Goal: Task Accomplishment & Management: Use online tool/utility

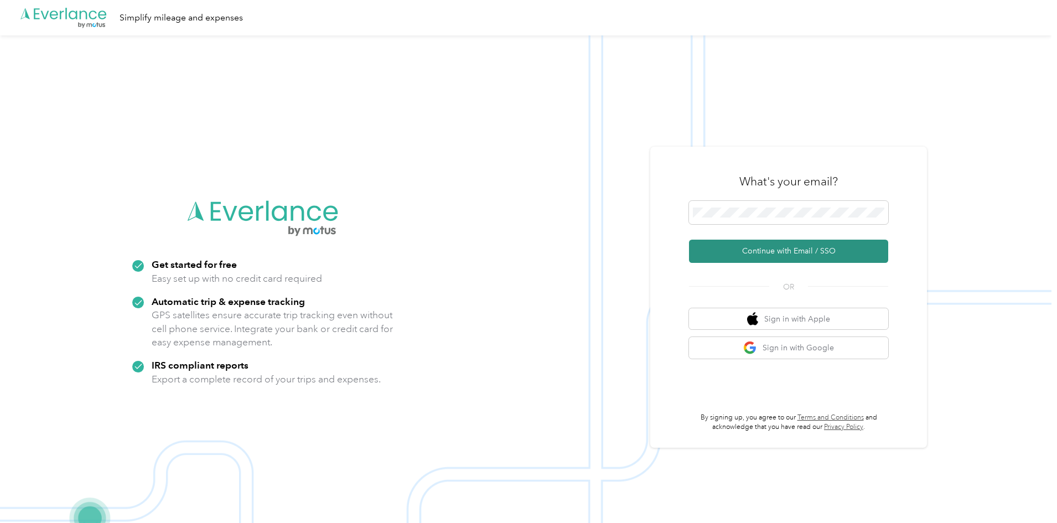
click at [761, 250] on button "Continue with Email / SSO" at bounding box center [788, 251] width 199 height 23
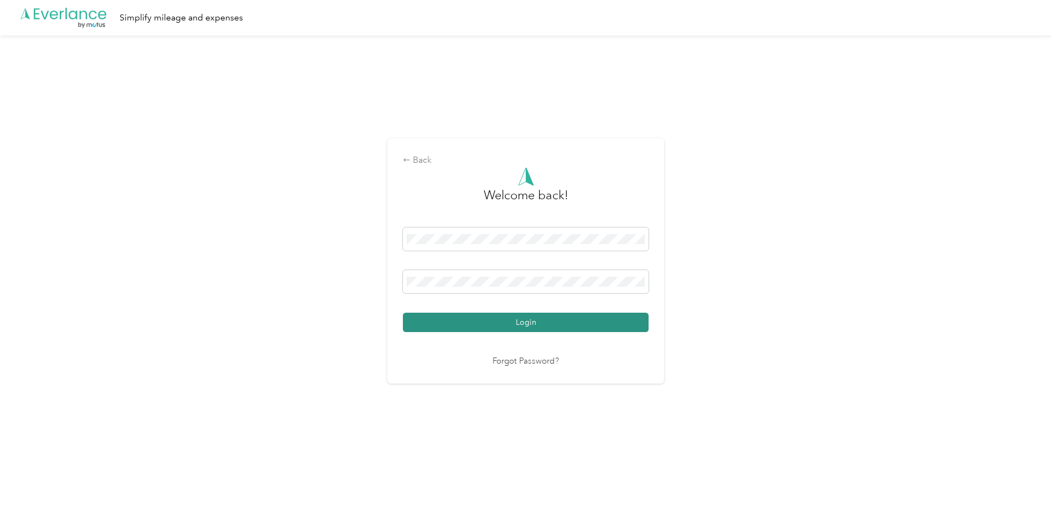
click at [548, 321] on button "Login" at bounding box center [526, 322] width 246 height 19
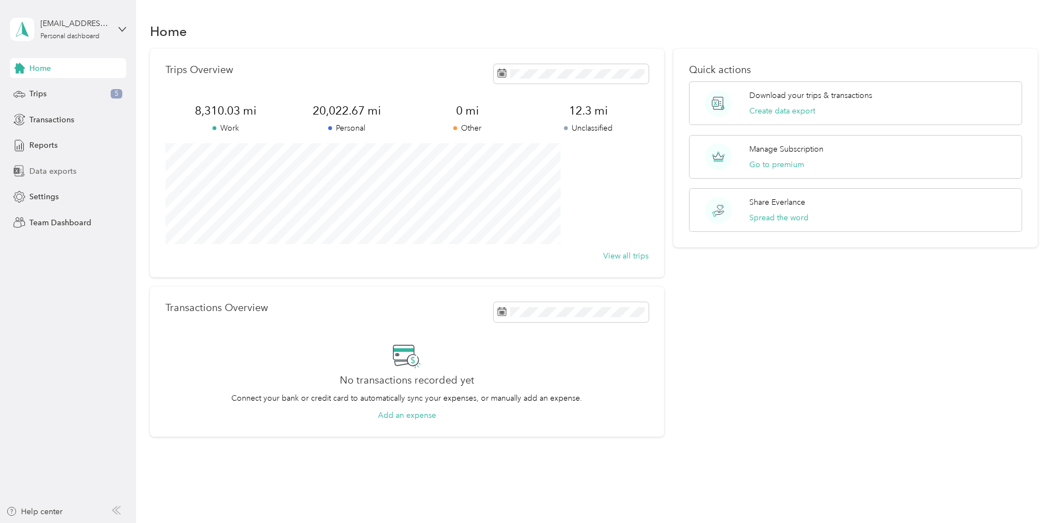
click at [46, 170] on span "Data exports" at bounding box center [52, 171] width 47 height 12
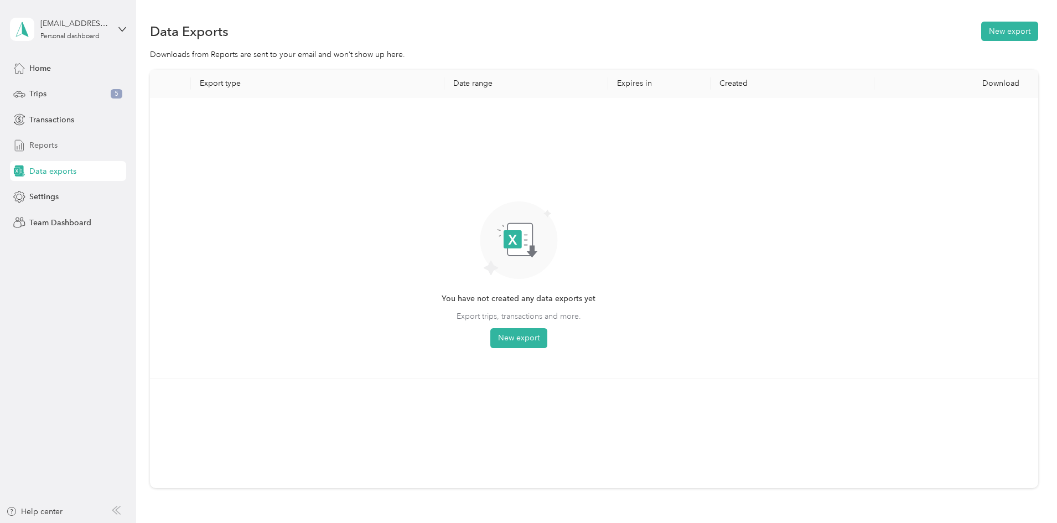
click at [64, 146] on div "Reports" at bounding box center [68, 146] width 116 height 20
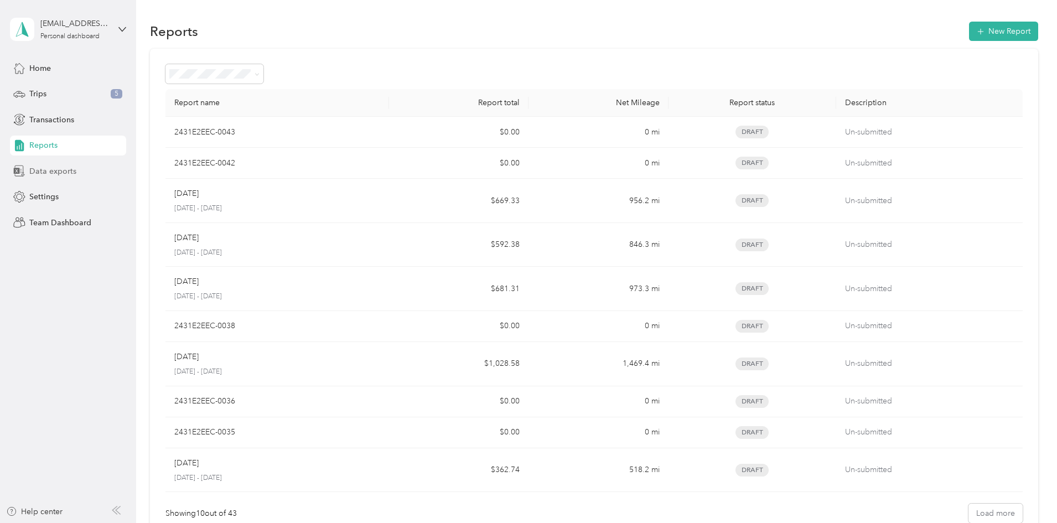
click at [50, 175] on span "Data exports" at bounding box center [52, 171] width 47 height 12
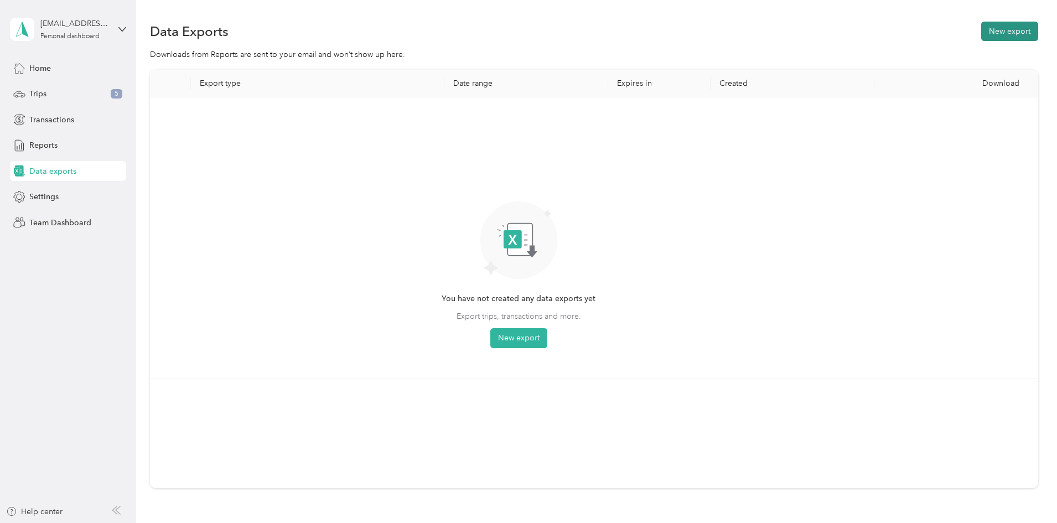
click at [981, 30] on button "New export" at bounding box center [1009, 31] width 57 height 19
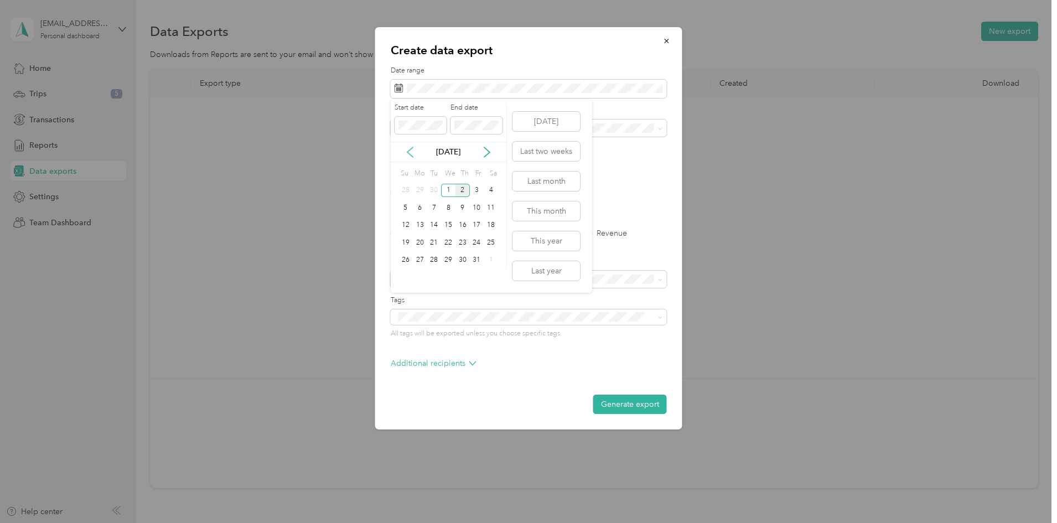
click at [413, 152] on icon at bounding box center [409, 152] width 11 height 11
click at [419, 188] on div "1" at bounding box center [420, 191] width 14 height 14
click at [437, 258] on div "30" at bounding box center [434, 260] width 14 height 14
click at [432, 233] on label "Trips" at bounding box center [437, 234] width 28 height 8
click at [506, 522] on div "Create data export Date range Purpose Advanced filters File format Excel CSV PD…" at bounding box center [525, 523] width 1051 height 0
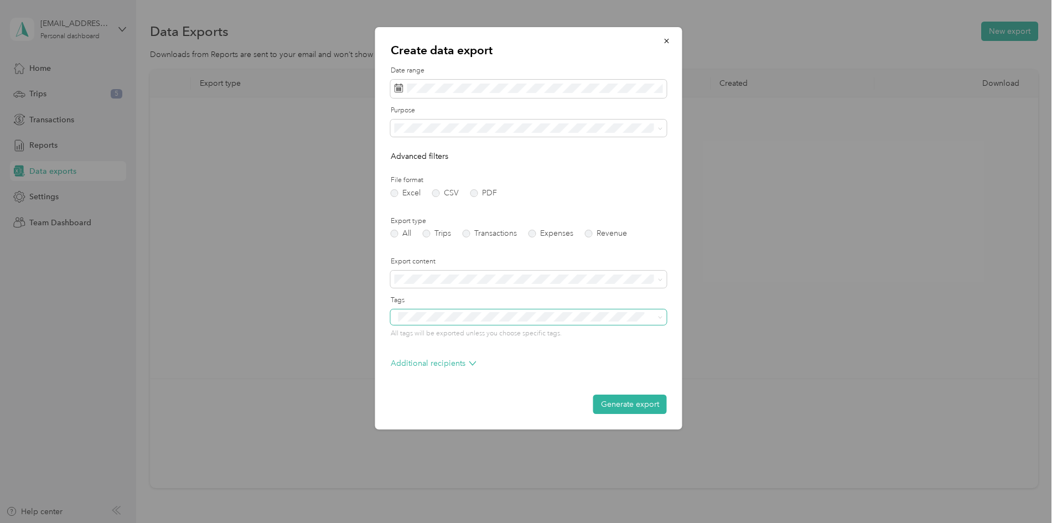
click at [506, 324] on span at bounding box center [529, 316] width 276 height 15
click at [505, 324] on span at bounding box center [529, 316] width 276 height 15
click at [470, 411] on div "Generate export" at bounding box center [529, 403] width 276 height 19
click at [635, 409] on button "Generate export" at bounding box center [630, 403] width 74 height 19
